Goal: Task Accomplishment & Management: Use online tool/utility

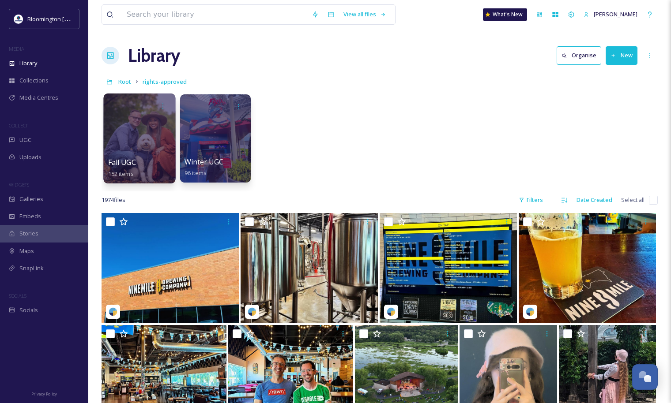
scroll to position [2319, 0]
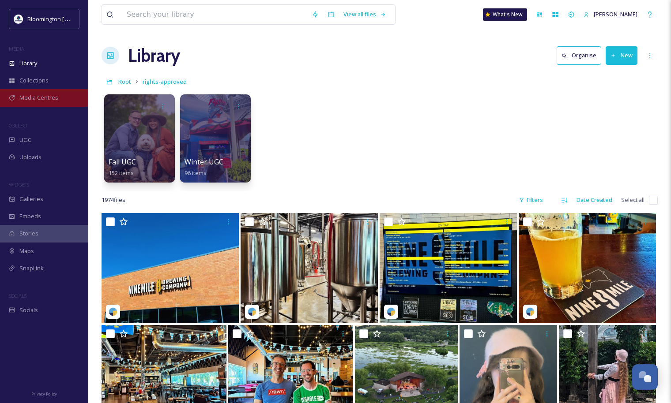
click at [40, 97] on span "Media Centres" at bounding box center [38, 98] width 39 height 8
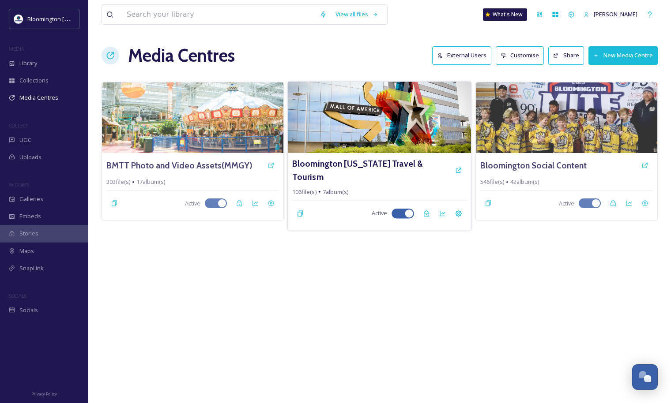
click at [389, 133] on img at bounding box center [379, 117] width 183 height 71
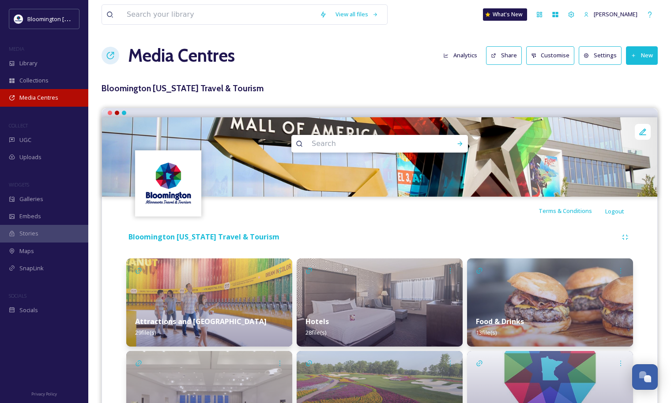
click at [38, 100] on span "Media Centres" at bounding box center [38, 98] width 39 height 8
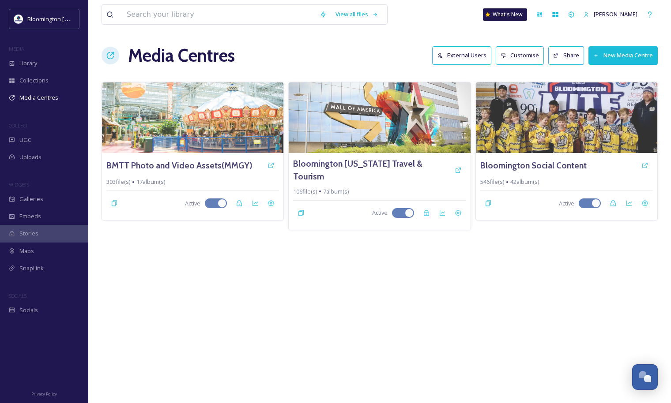
click at [471, 53] on button "External Users" at bounding box center [461, 55] width 59 height 18
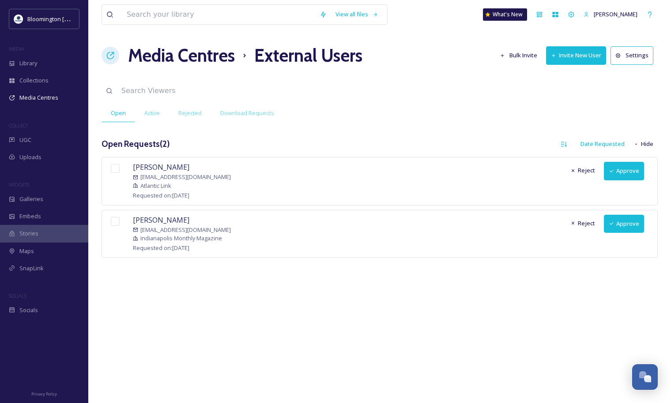
click at [113, 168] on input "checkbox" at bounding box center [115, 168] width 9 height 9
checkbox input "true"
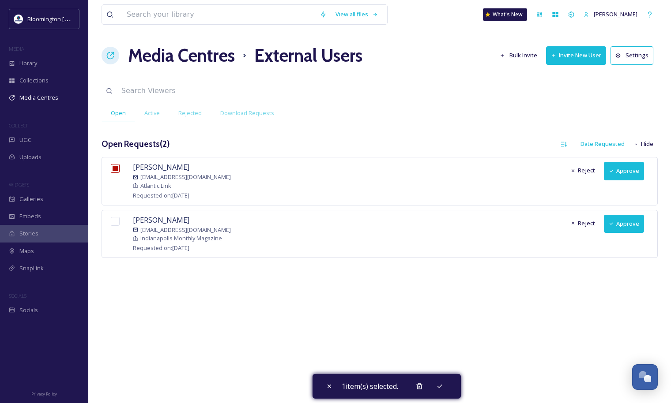
click at [631, 174] on button "Approve" at bounding box center [624, 171] width 40 height 18
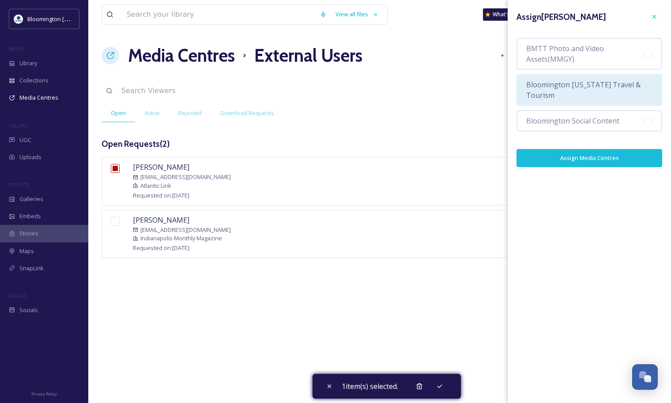
click at [593, 79] on div "Bloomington [US_STATE] Travel & Tourism" at bounding box center [589, 90] width 146 height 32
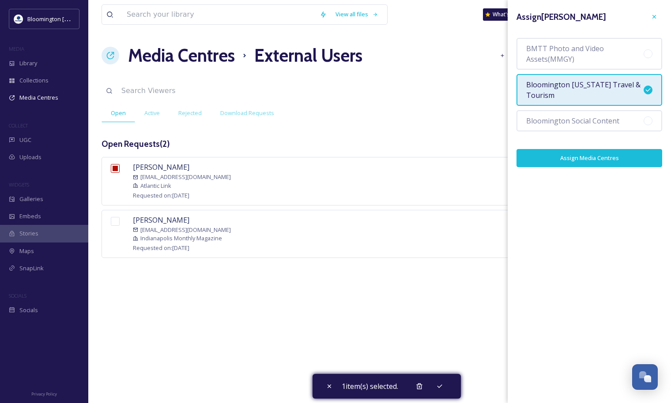
click at [602, 163] on button "Assign Media Centres" at bounding box center [589, 158] width 146 height 18
